Goal: Complete application form

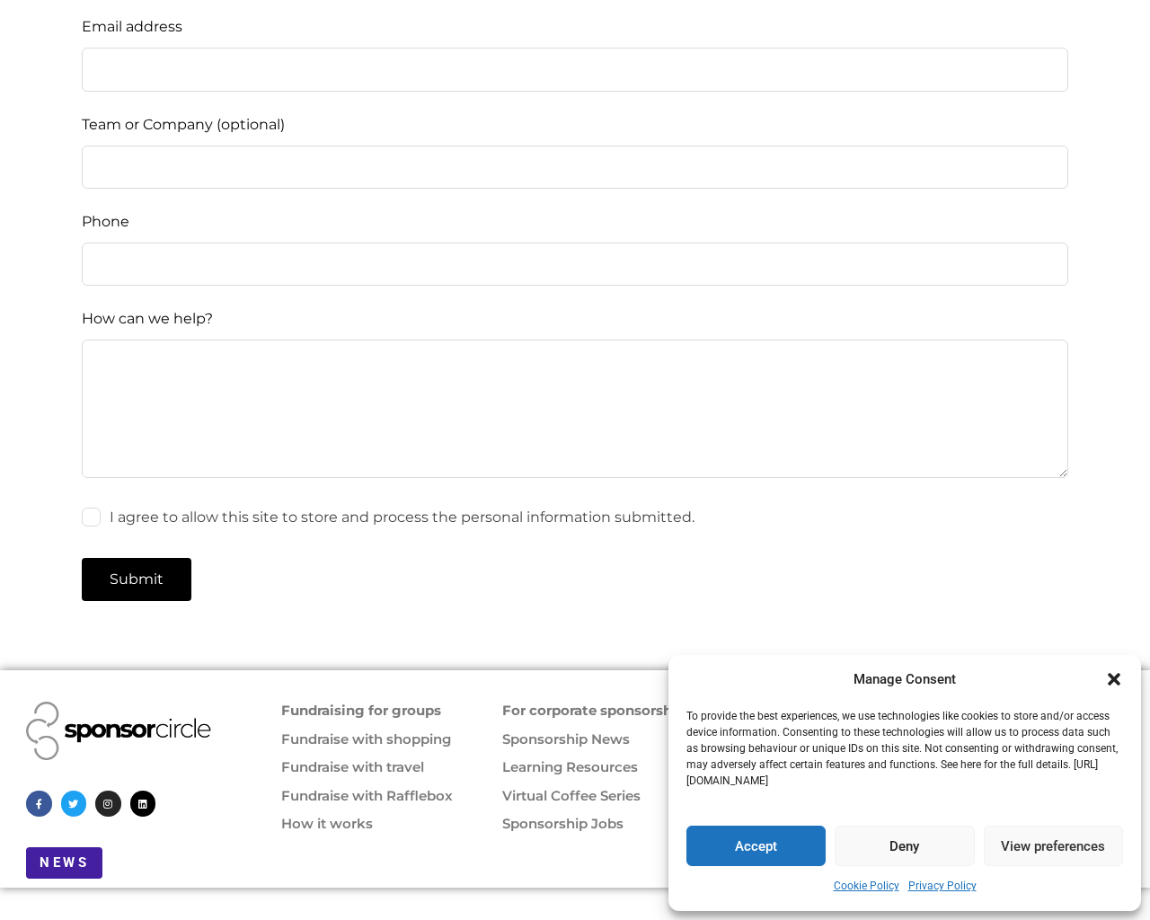
scroll to position [2377, 0]
type input "pHqghUme"
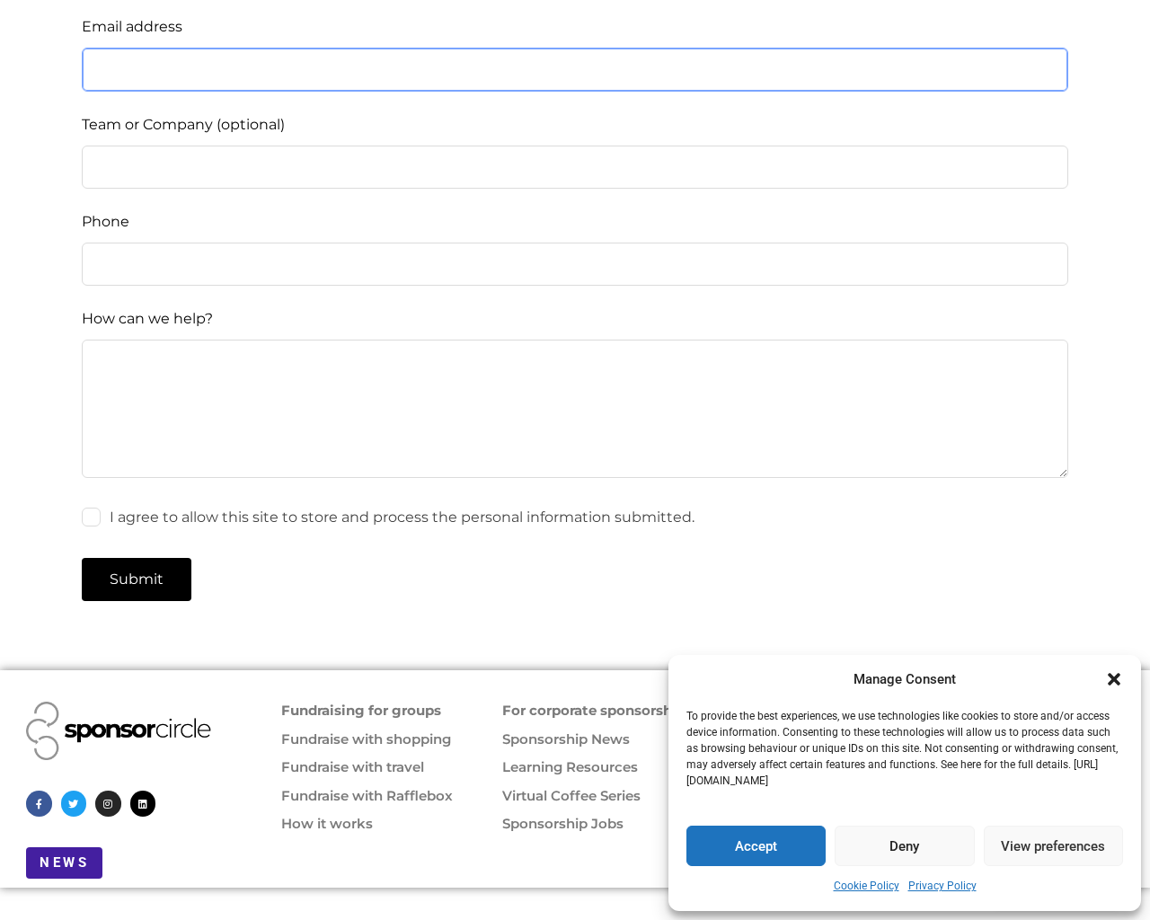
type input "[EMAIL_ADDRESS][DOMAIN_NAME]"
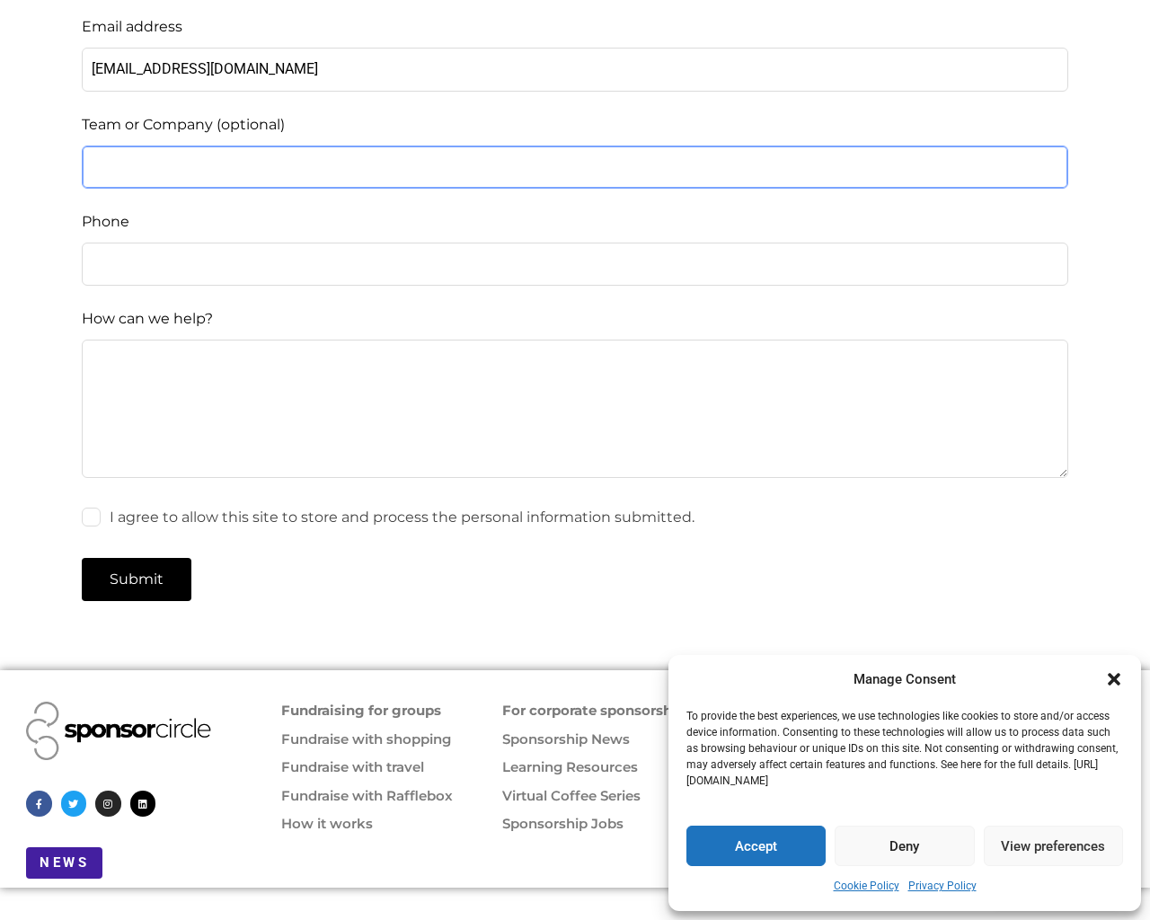
type input "Testing"
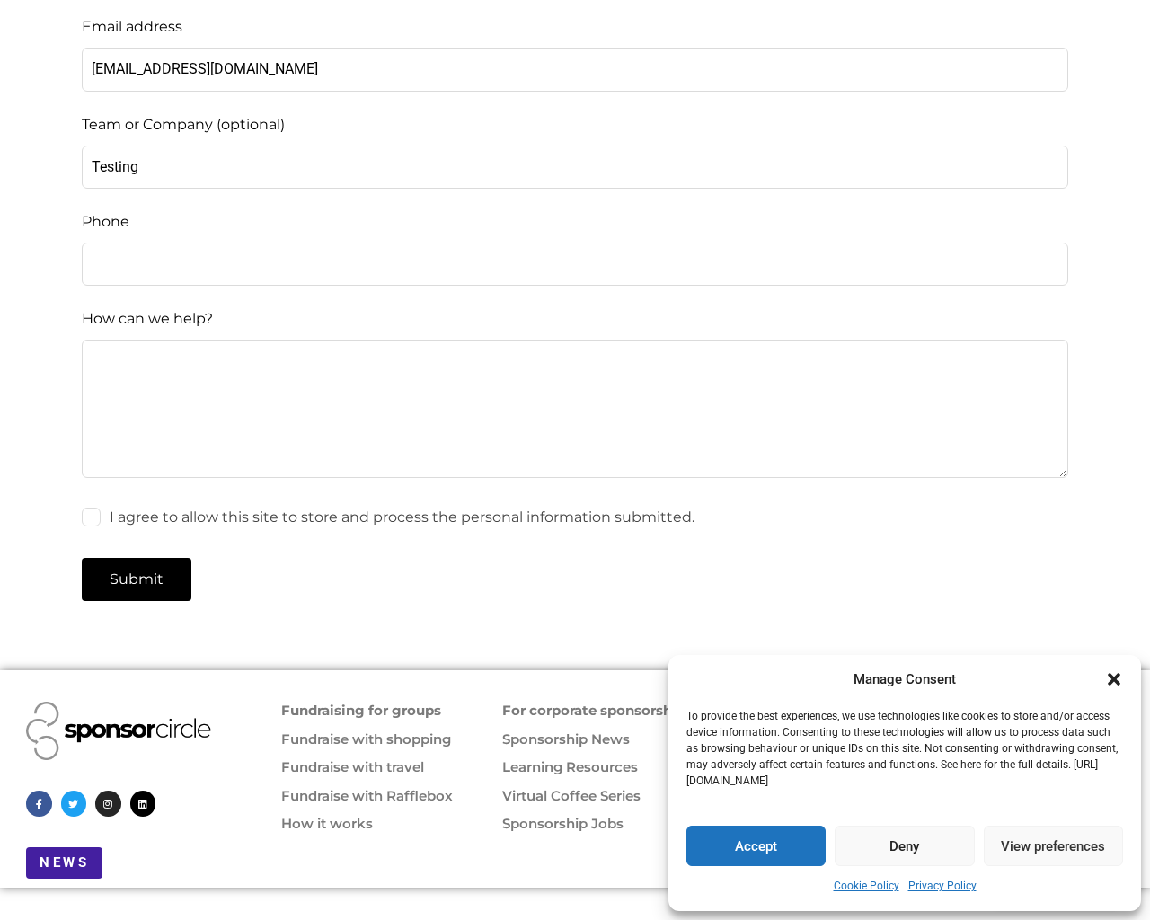
type input "[PHONE_NUMBER]"
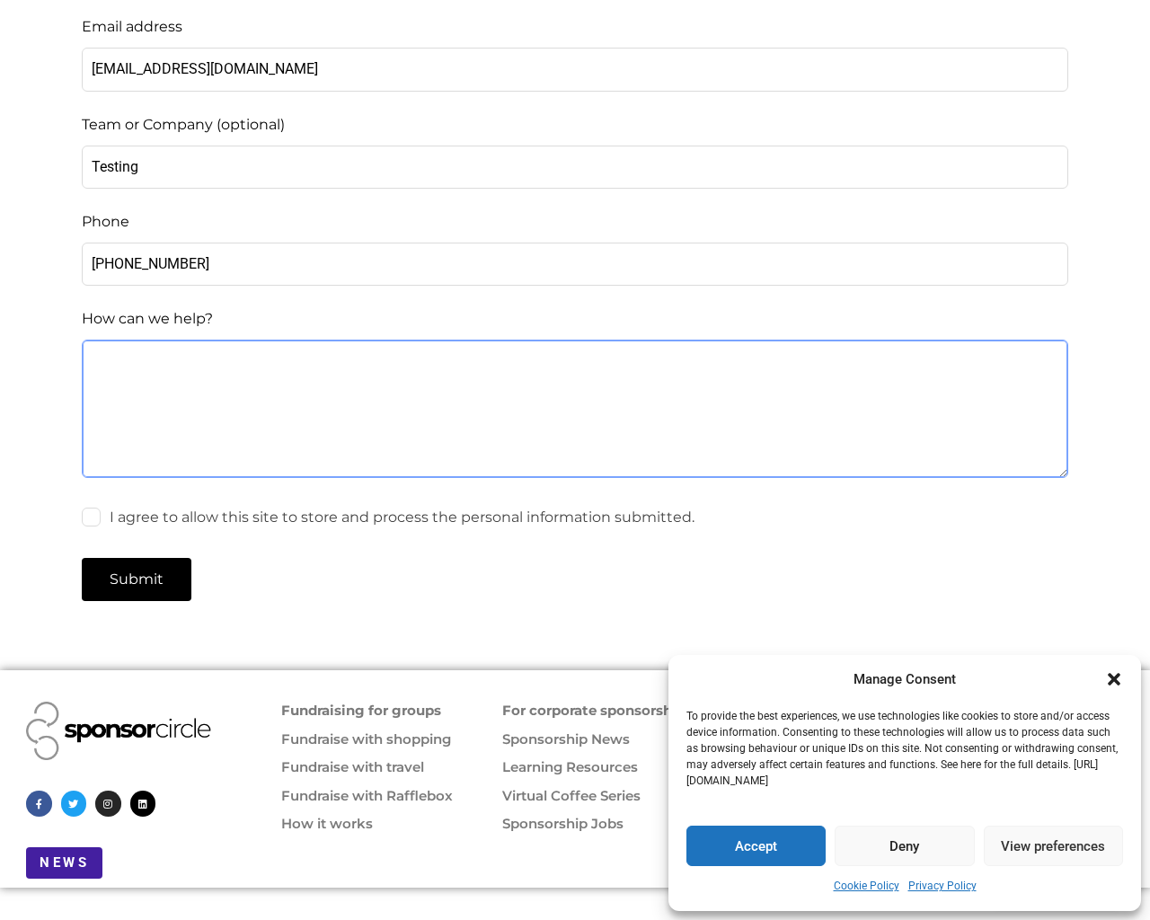
type textarea "1"
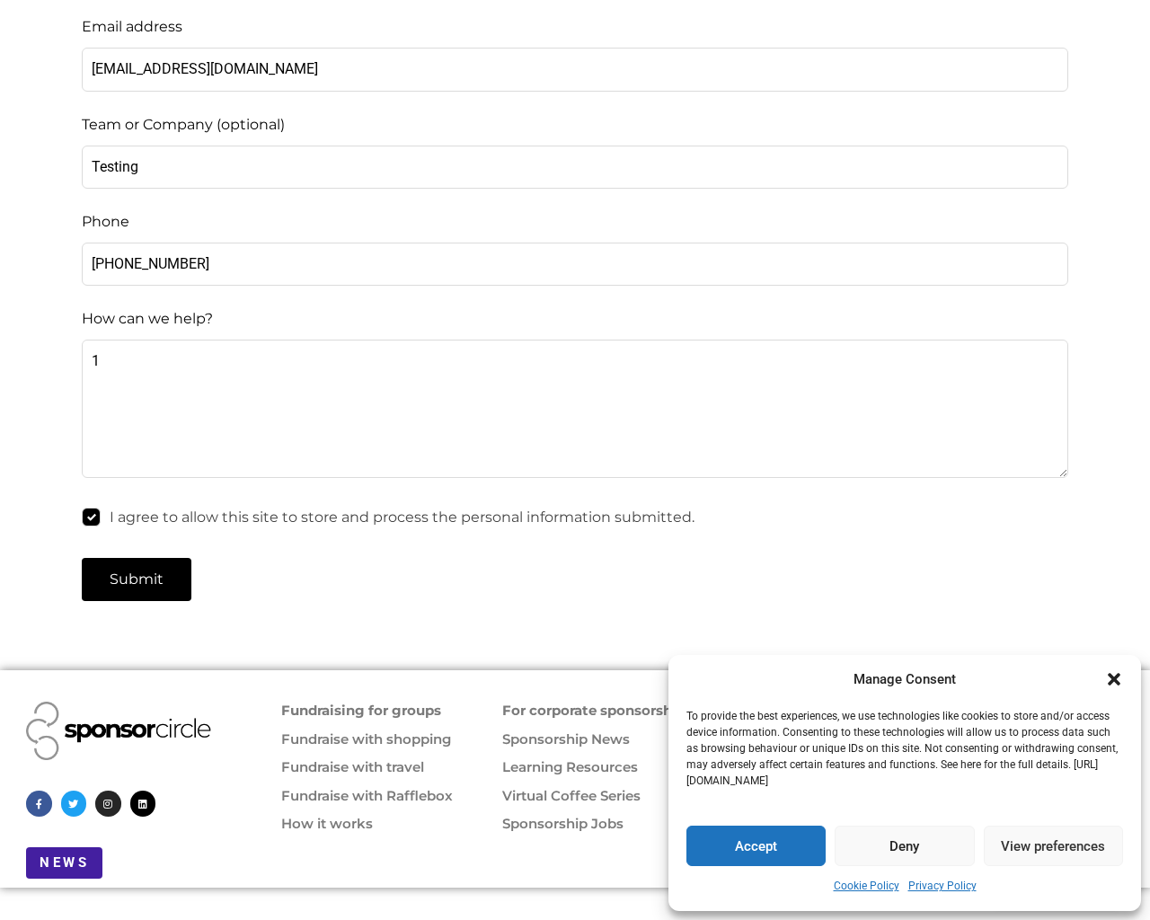
checkbox input "false"
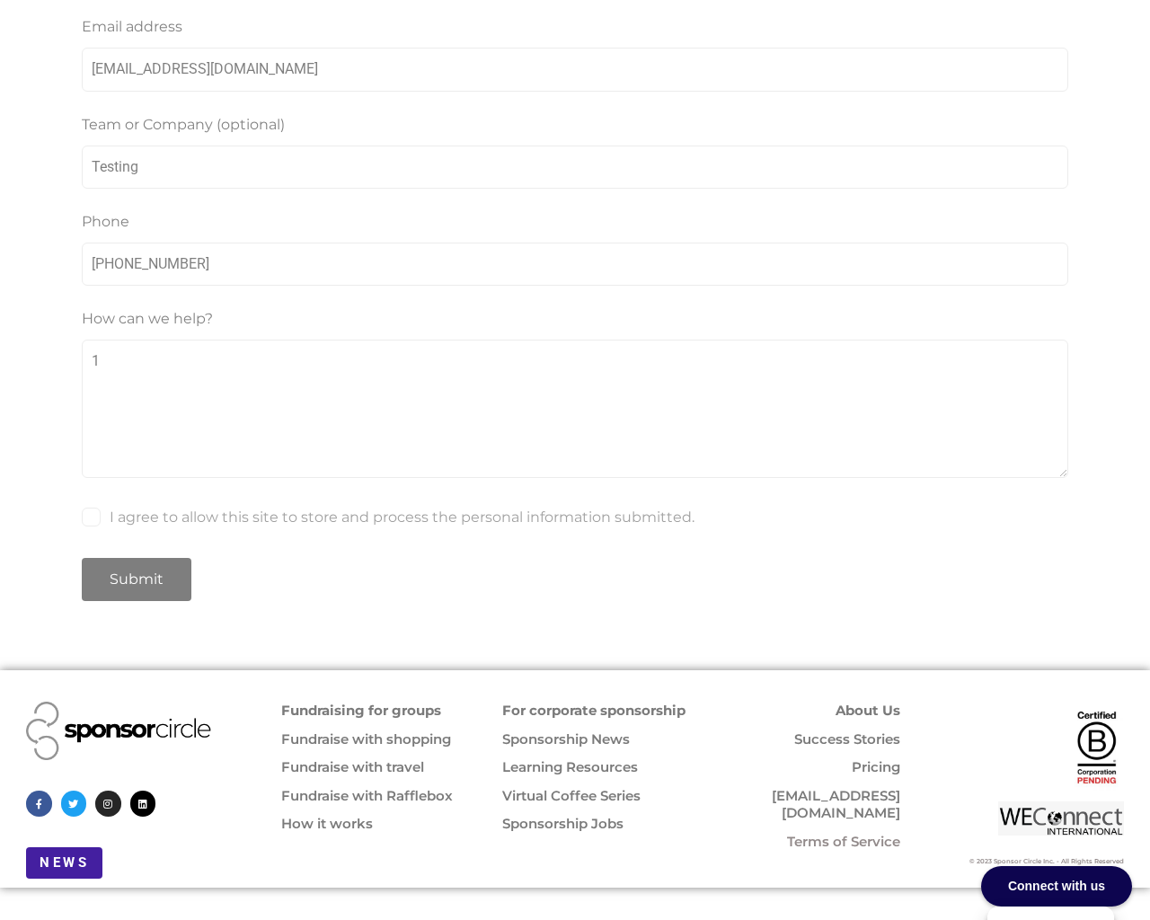
scroll to position [54, 0]
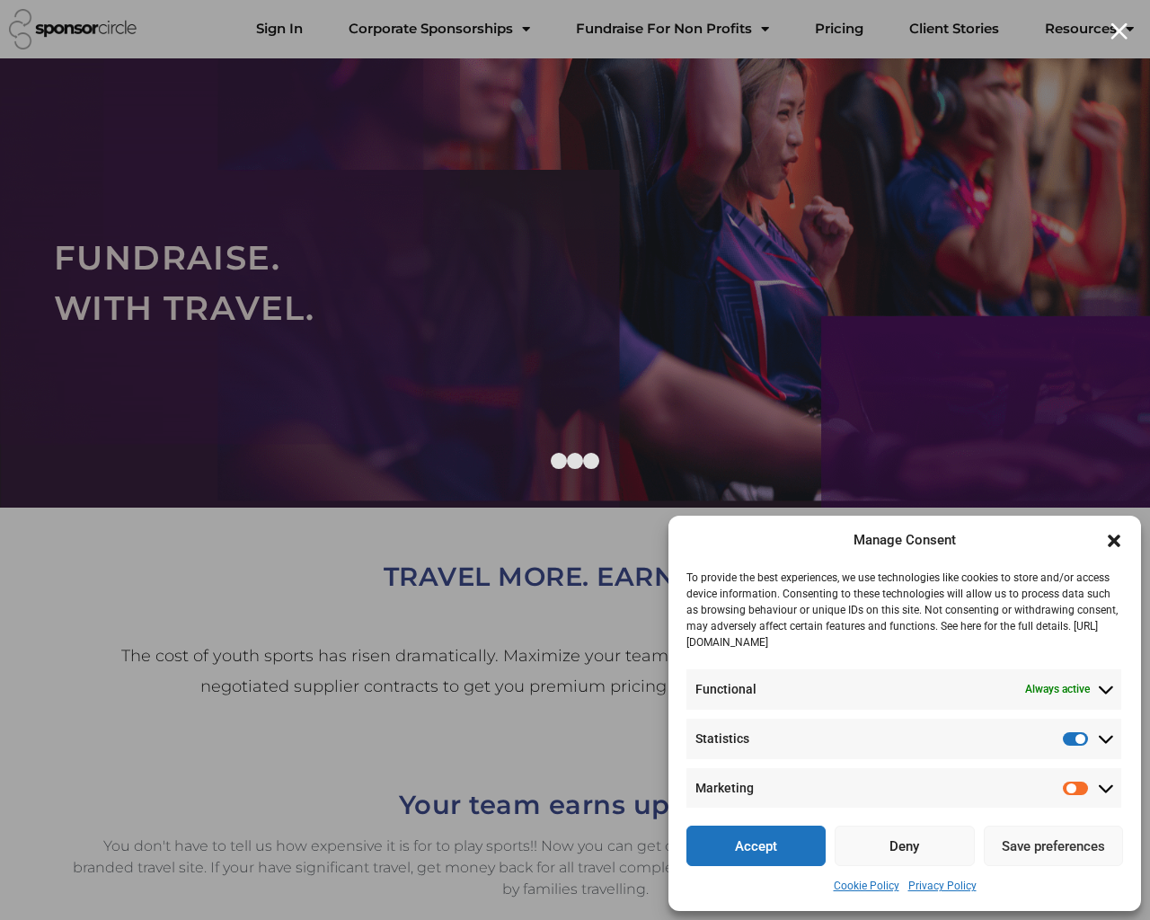
checkbox input "false"
